Goal: Navigation & Orientation: Go to known website

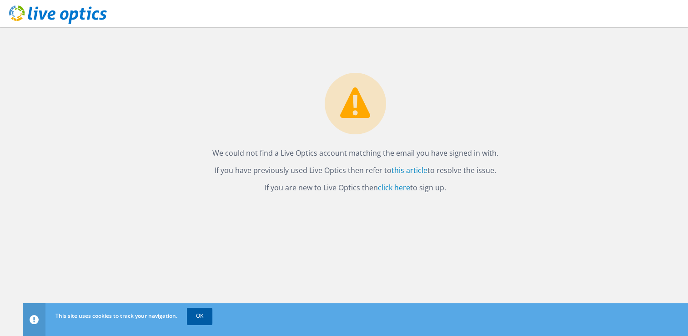
click at [203, 315] on link "OK" at bounding box center [199, 316] width 25 height 16
